Goal: Manage account settings

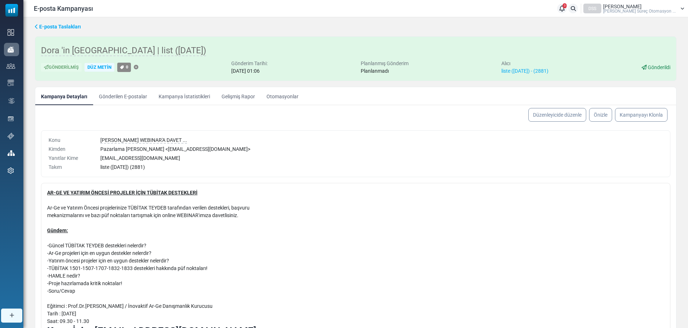
click at [64, 26] on font "E-posta Taslakları" at bounding box center [60, 27] width 42 height 6
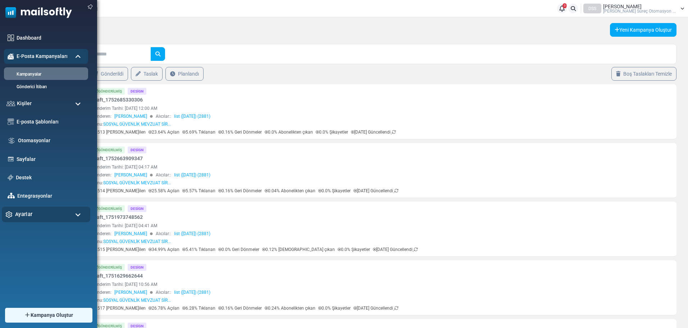
click at [69, 216] on div "Ayarlar" at bounding box center [46, 214] width 89 height 15
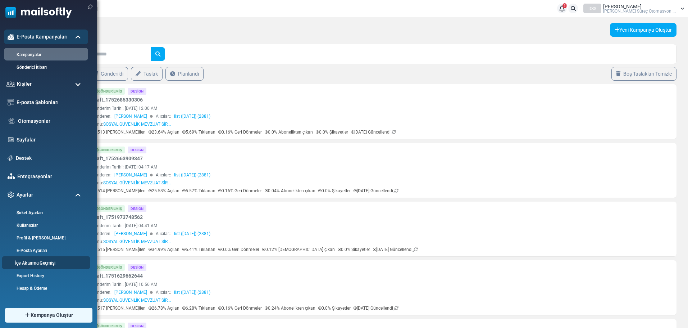
scroll to position [27, 0]
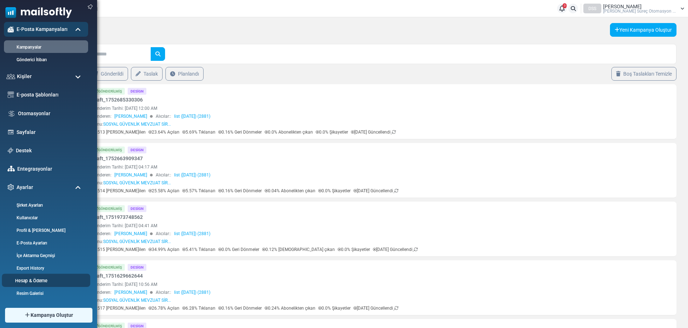
click at [39, 281] on link "Hesap & Ödeme" at bounding box center [45, 280] width 86 height 7
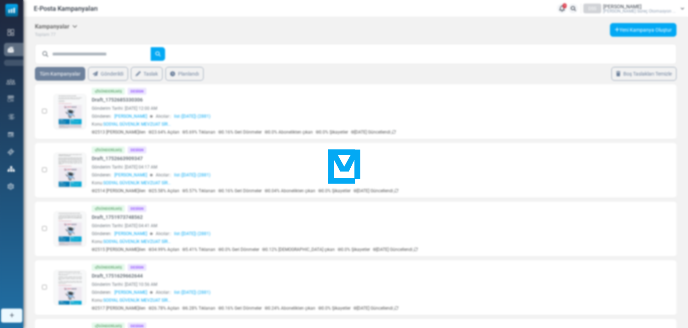
scroll to position [0, 0]
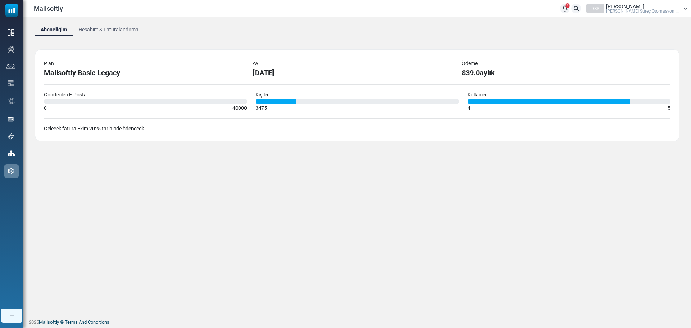
click at [120, 28] on link "Hesabım & Faturalandırma" at bounding box center [109, 29] width 72 height 13
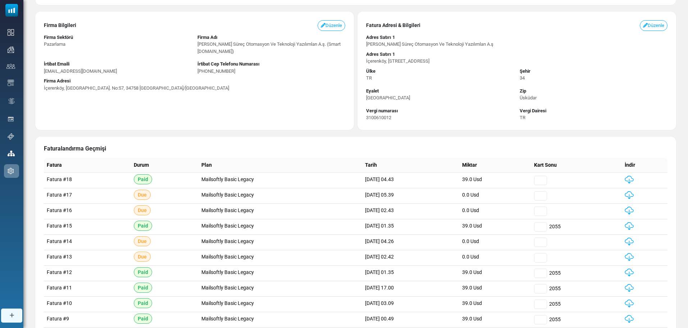
scroll to position [108, 0]
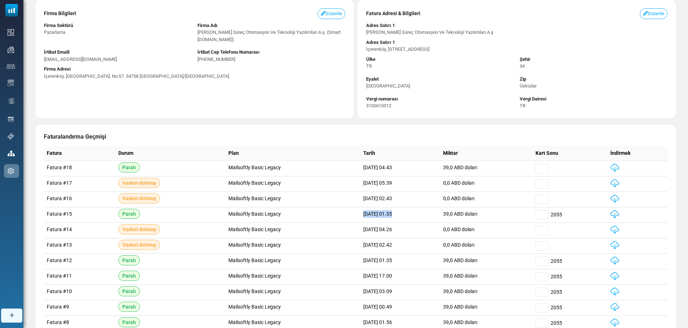
drag, startPoint x: 335, startPoint y: 215, endPoint x: 366, endPoint y: 215, distance: 30.6
click at [366, 215] on td "04 Ağustos 2025, 01.35" at bounding box center [401, 214] width 80 height 15
drag, startPoint x: 335, startPoint y: 168, endPoint x: 364, endPoint y: 168, distance: 28.8
click at [364, 168] on td "04 Eylül 2025, 04.43" at bounding box center [401, 168] width 80 height 15
click at [620, 167] on img at bounding box center [615, 168] width 9 height 8
